Goal: Answer question/provide support

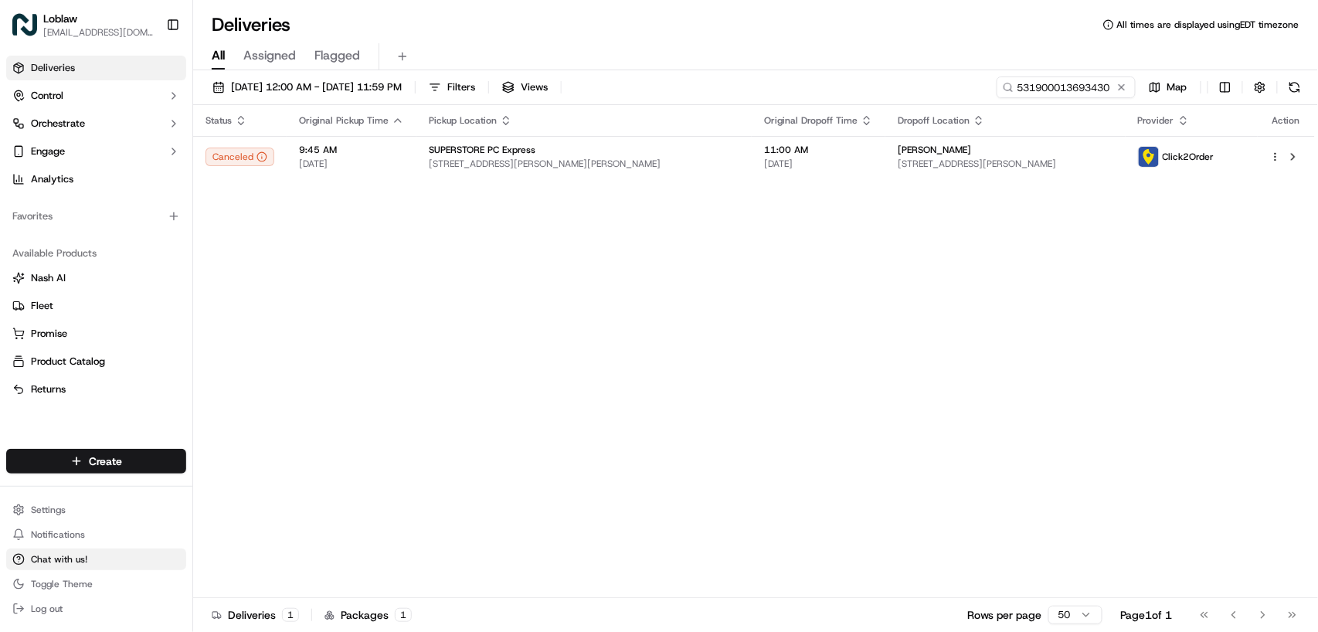
click at [54, 565] on span "Chat with us!" at bounding box center [59, 559] width 56 height 12
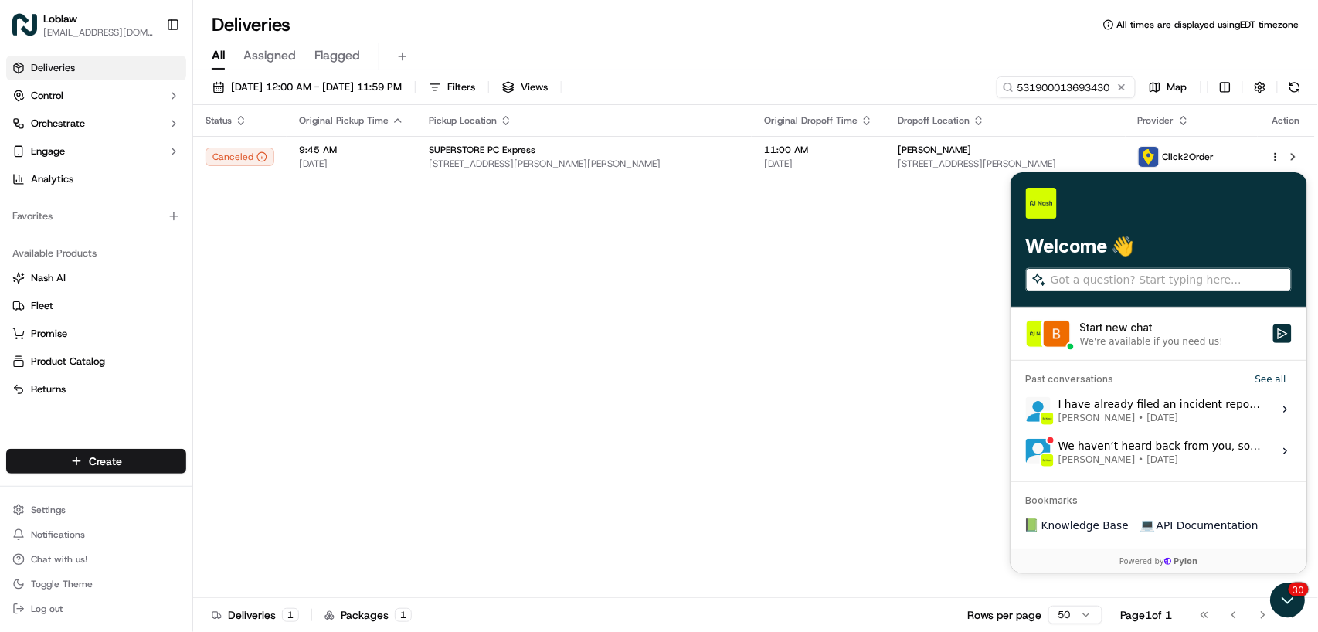
click at [1241, 331] on div "Start new chat" at bounding box center [1172, 326] width 184 height 15
click at [1273, 331] on button "Start new chat We're available if you need us!" at bounding box center [1282, 333] width 19 height 19
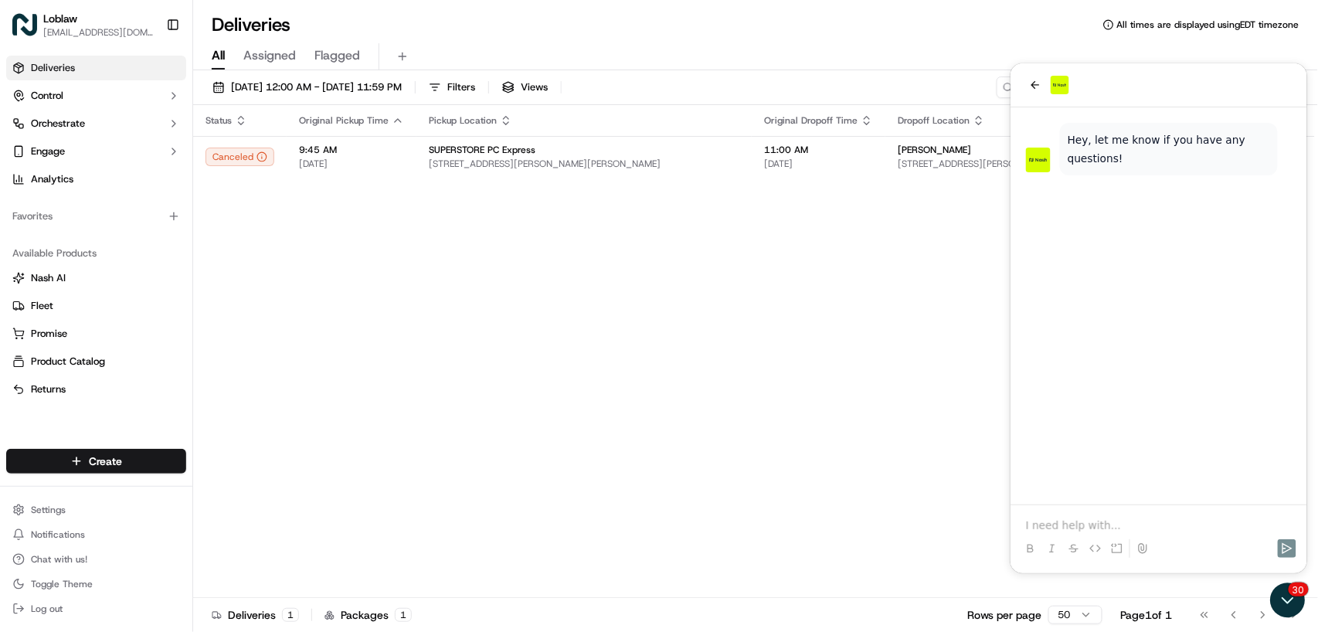
click at [1091, 521] on p at bounding box center [1159, 524] width 266 height 15
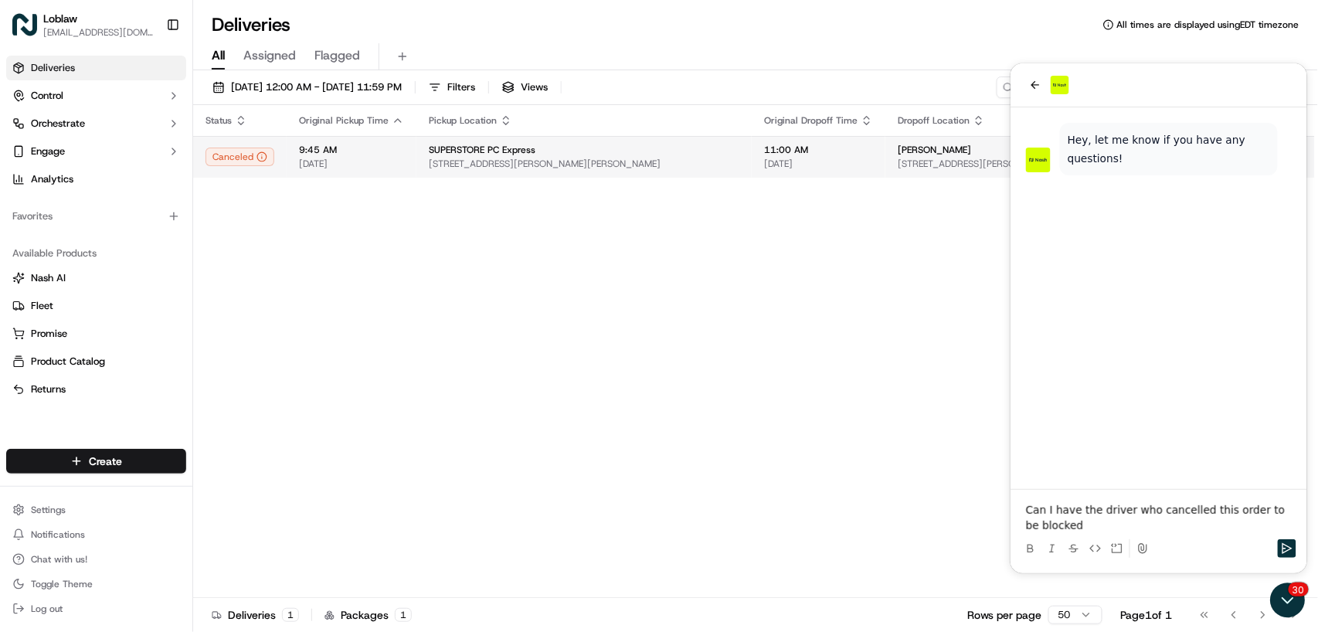
click at [685, 167] on span "[STREET_ADDRESS][PERSON_NAME][PERSON_NAME]" at bounding box center [584, 164] width 311 height 12
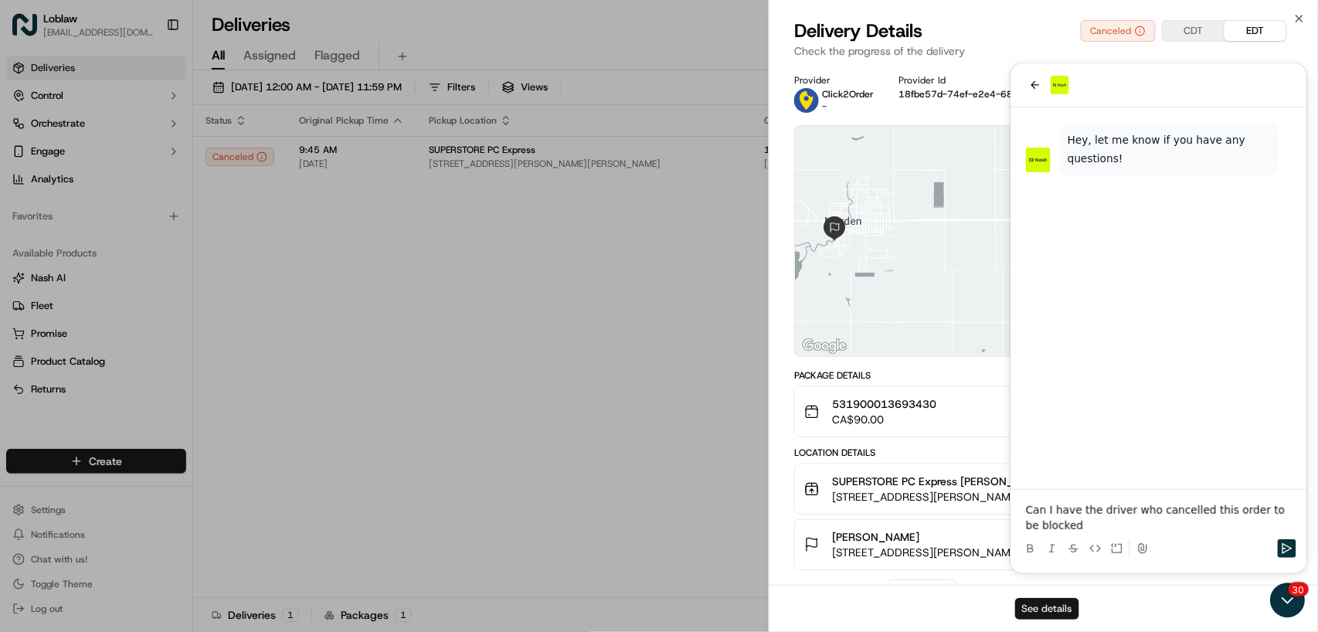
click at [1039, 611] on button "See details" at bounding box center [1047, 609] width 64 height 22
click at [1172, 511] on button "SUPERSTORE PC Express [PERSON_NAME] [STREET_ADDRESS][PERSON_NAME][PERSON_NAME] …" at bounding box center [1044, 488] width 498 height 49
click at [1169, 507] on button "SUPERSTORE PC Express [PERSON_NAME] [STREET_ADDRESS][PERSON_NAME][PERSON_NAME] …" at bounding box center [1044, 488] width 498 height 49
click at [1192, 504] on div "SUPERSTORE PC Express [PERSON_NAME] [STREET_ADDRESS][PERSON_NAME][PERSON_NAME] …" at bounding box center [1038, 489] width 467 height 31
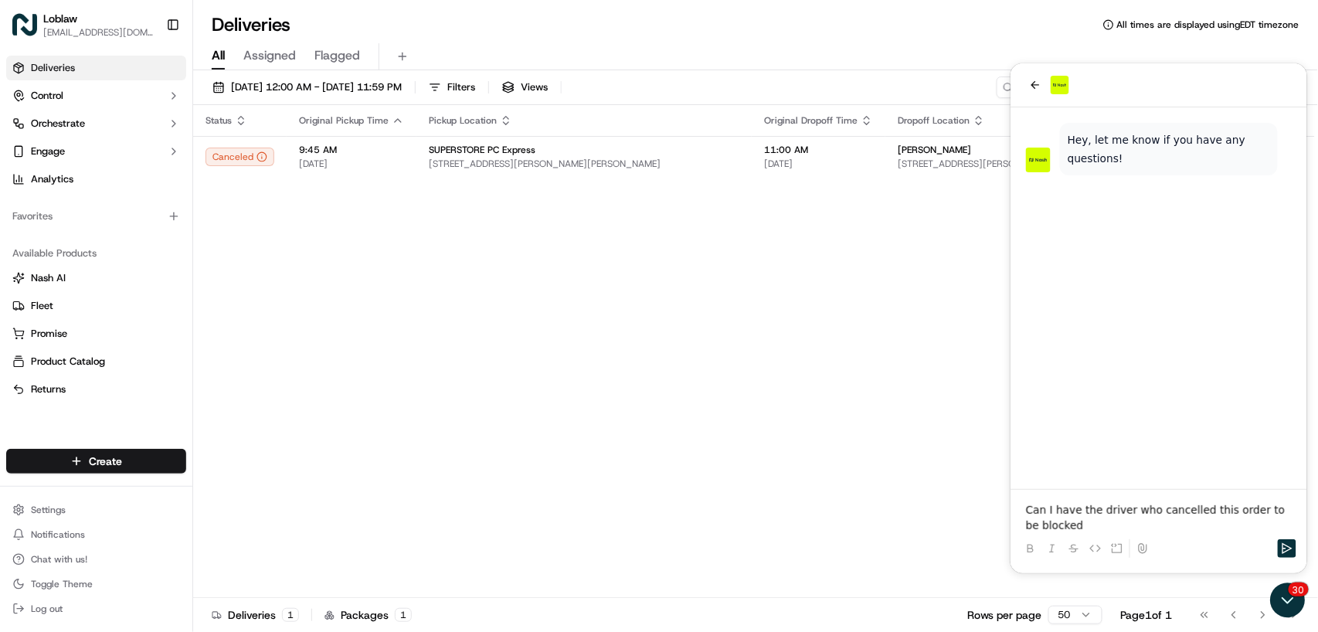
click at [1169, 509] on p "Can I have the driver who cancelled this order to be blocked" at bounding box center [1159, 517] width 266 height 31
click at [1077, 526] on p "Can I have the driver who was assigned this order to be blocked" at bounding box center [1159, 517] width 266 height 31
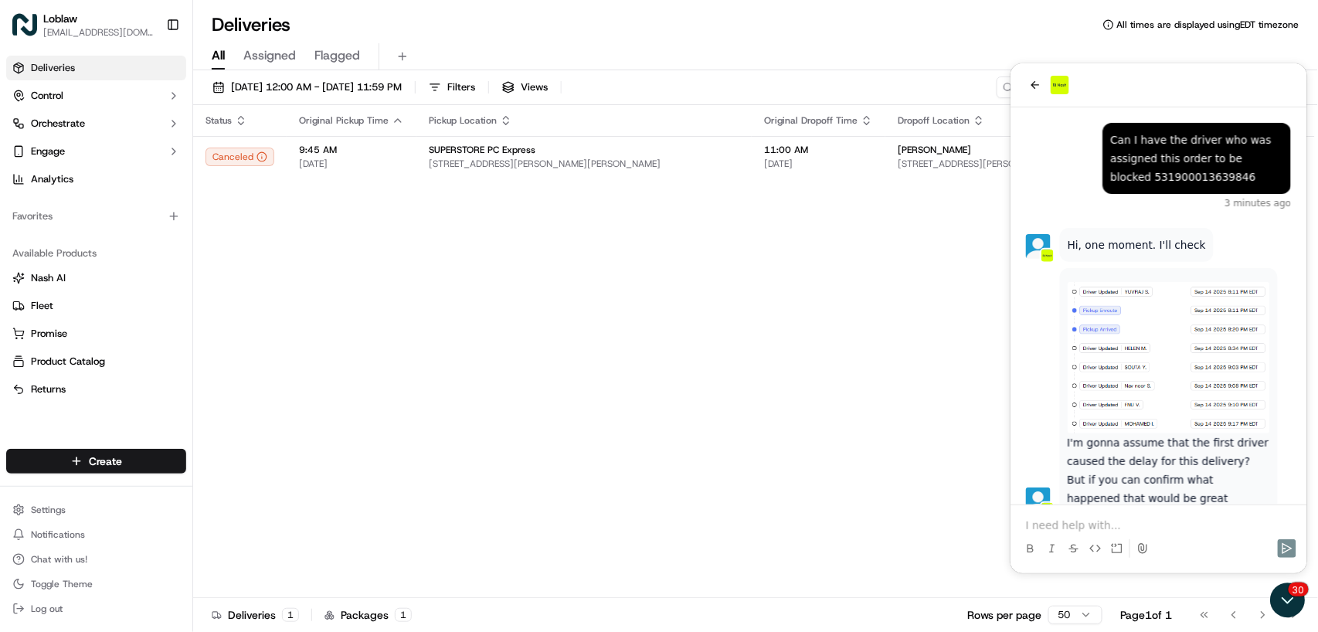
click at [1165, 512] on div at bounding box center [1158, 534] width 284 height 59
click at [1106, 525] on p at bounding box center [1159, 524] width 266 height 15
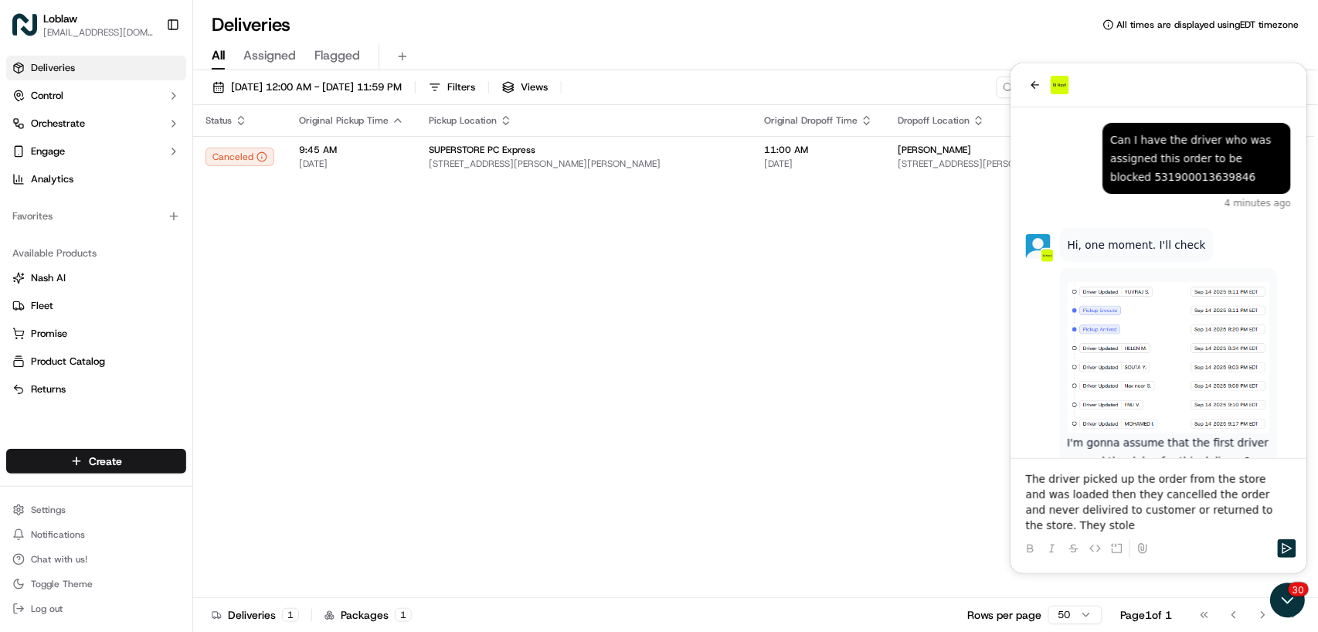
click at [1073, 519] on p "The driver picked up the order from the store and was loaded then they cancelle…" at bounding box center [1159, 502] width 266 height 62
click at [1037, 509] on p "The driver picked up the order from the store and was loaded then they cancelle…" at bounding box center [1159, 502] width 266 height 62
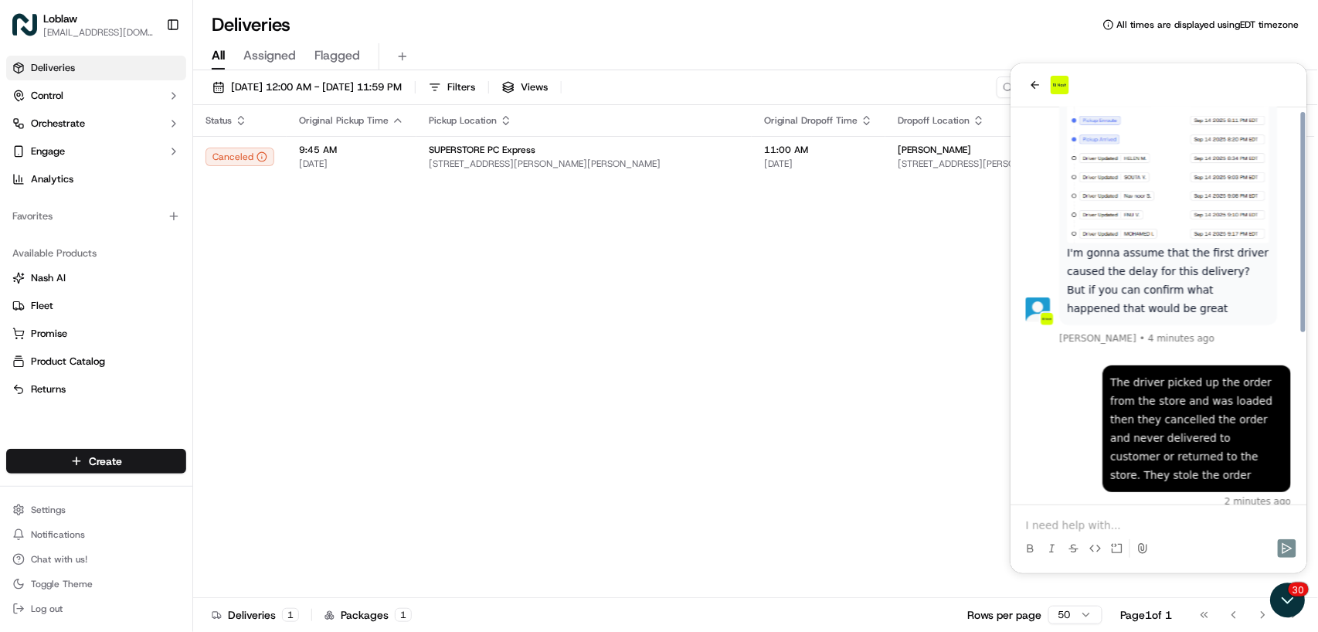
scroll to position [301, 0]
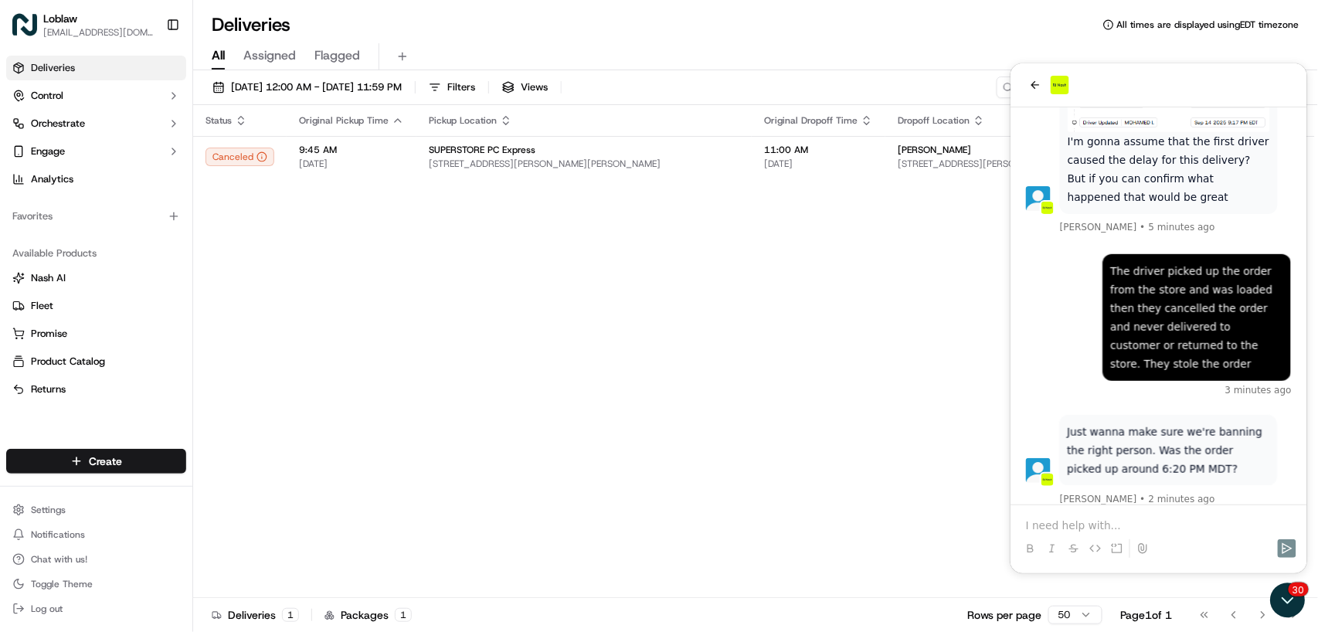
click at [1089, 527] on p at bounding box center [1159, 524] width 266 height 15
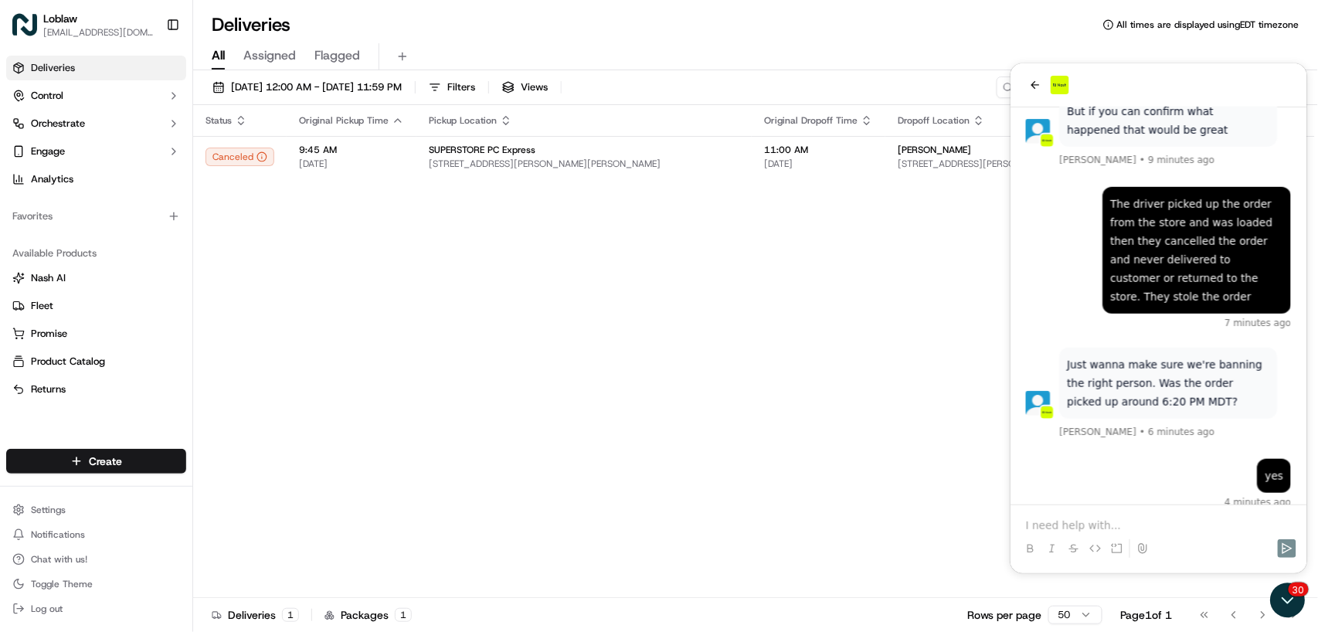
scroll to position [444, 0]
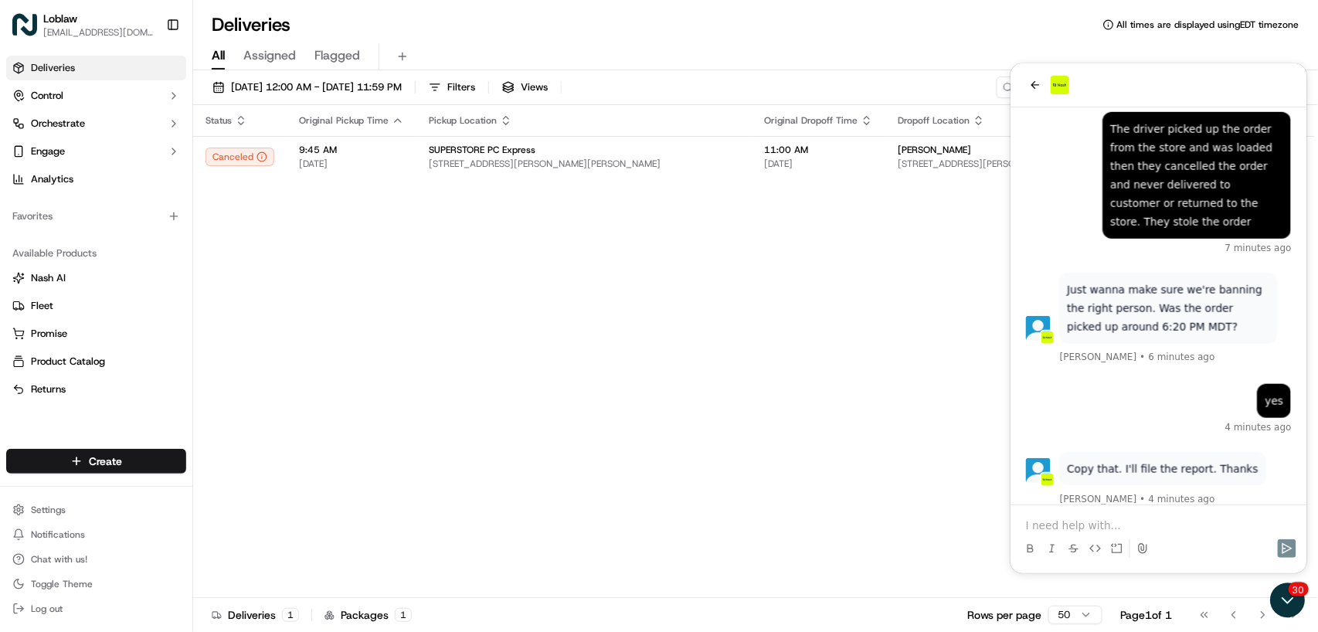
click at [1082, 519] on p at bounding box center [1159, 524] width 266 height 15
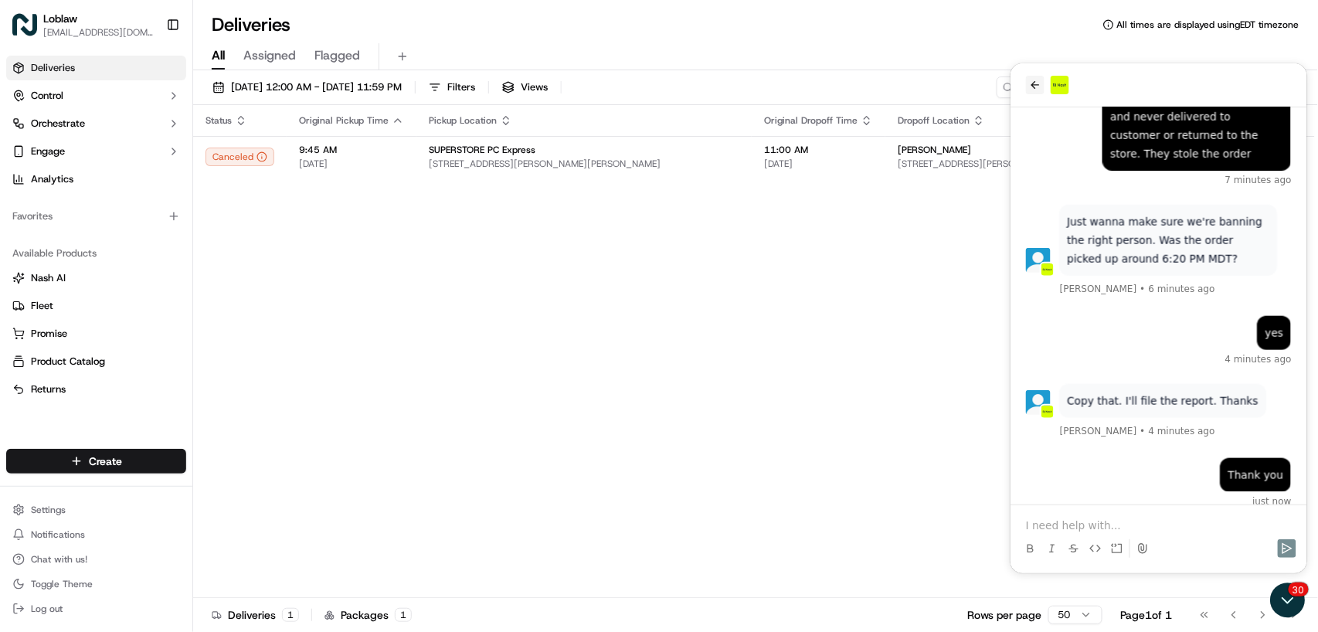
click at [1038, 86] on icon "back" at bounding box center [1035, 84] width 12 height 12
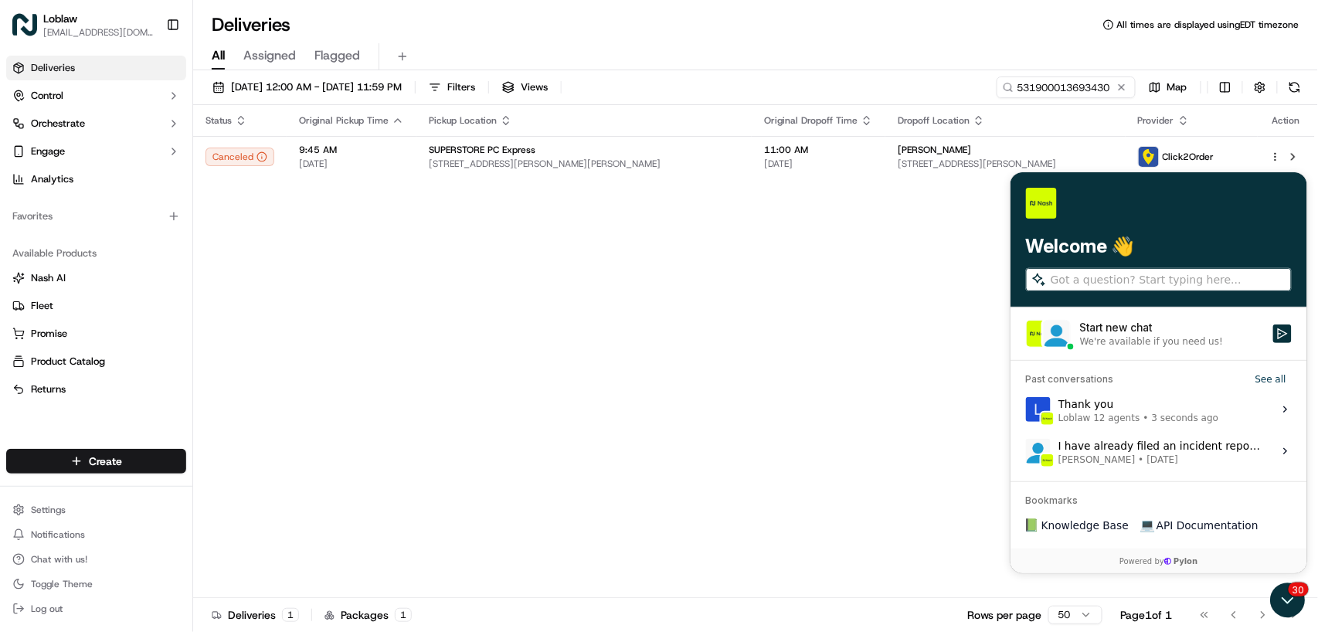
click at [920, 307] on div "Status Original Pickup Time Pickup Location Original Dropoff Time Dropoff Locat…" at bounding box center [754, 351] width 1122 height 493
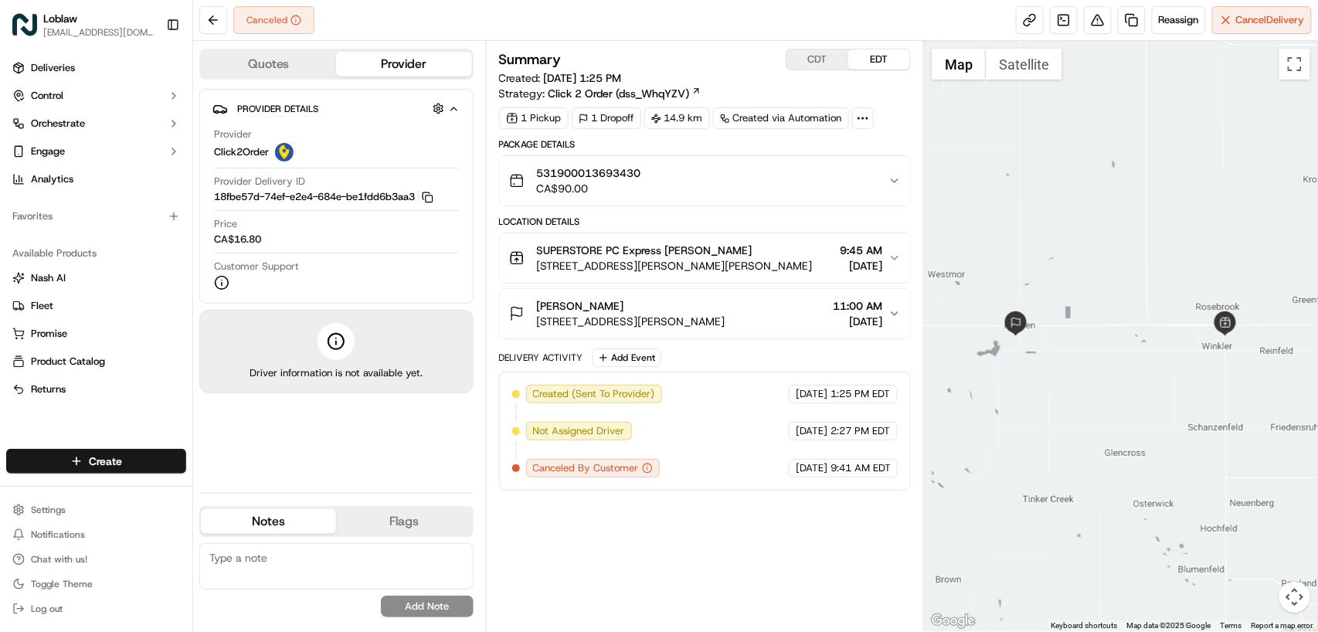
click at [607, 400] on span "Created (Sent To Provider)" at bounding box center [594, 394] width 122 height 14
